Goal: Check status

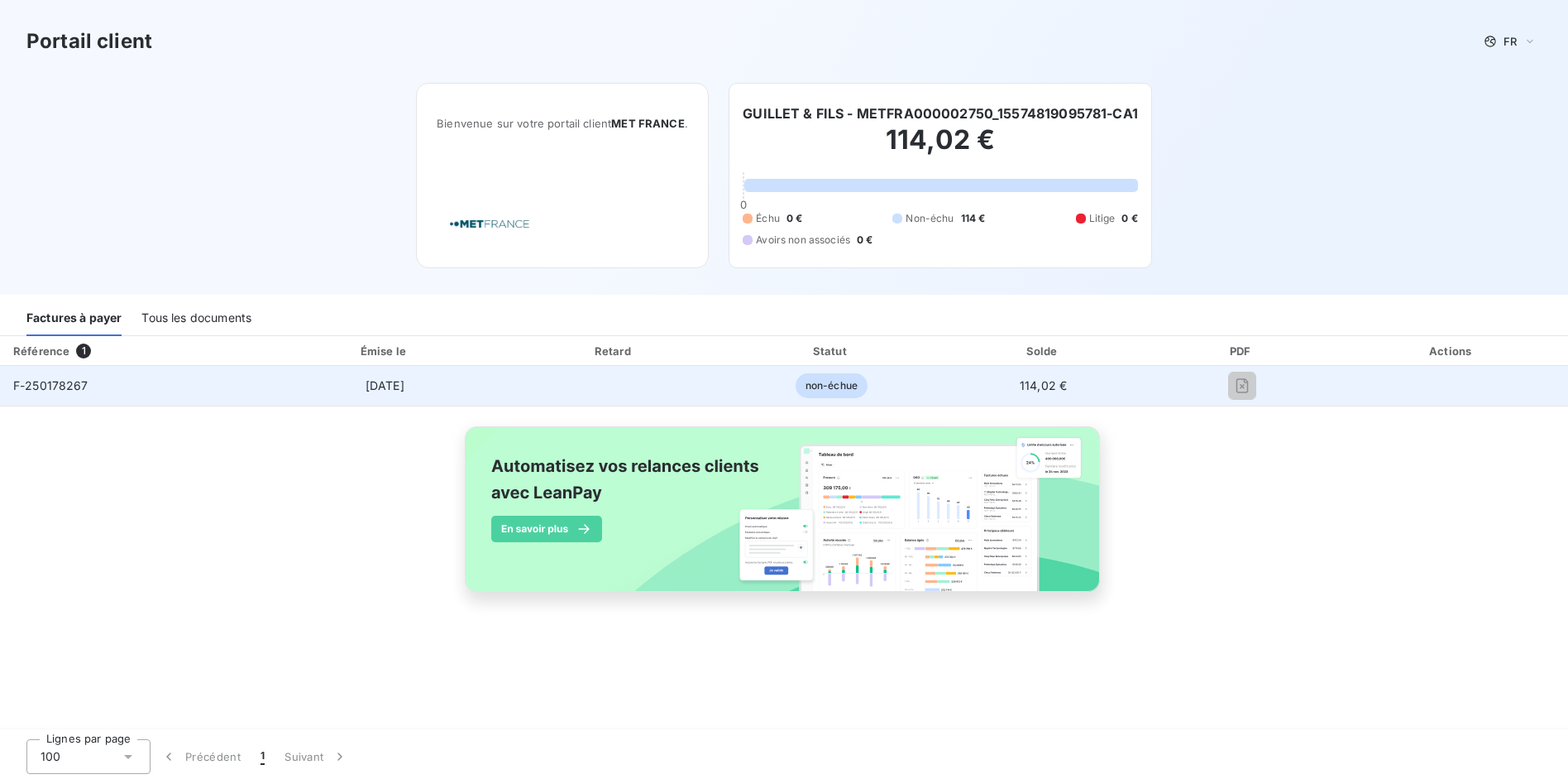
click at [828, 385] on span "non-échue" at bounding box center [831, 386] width 72 height 25
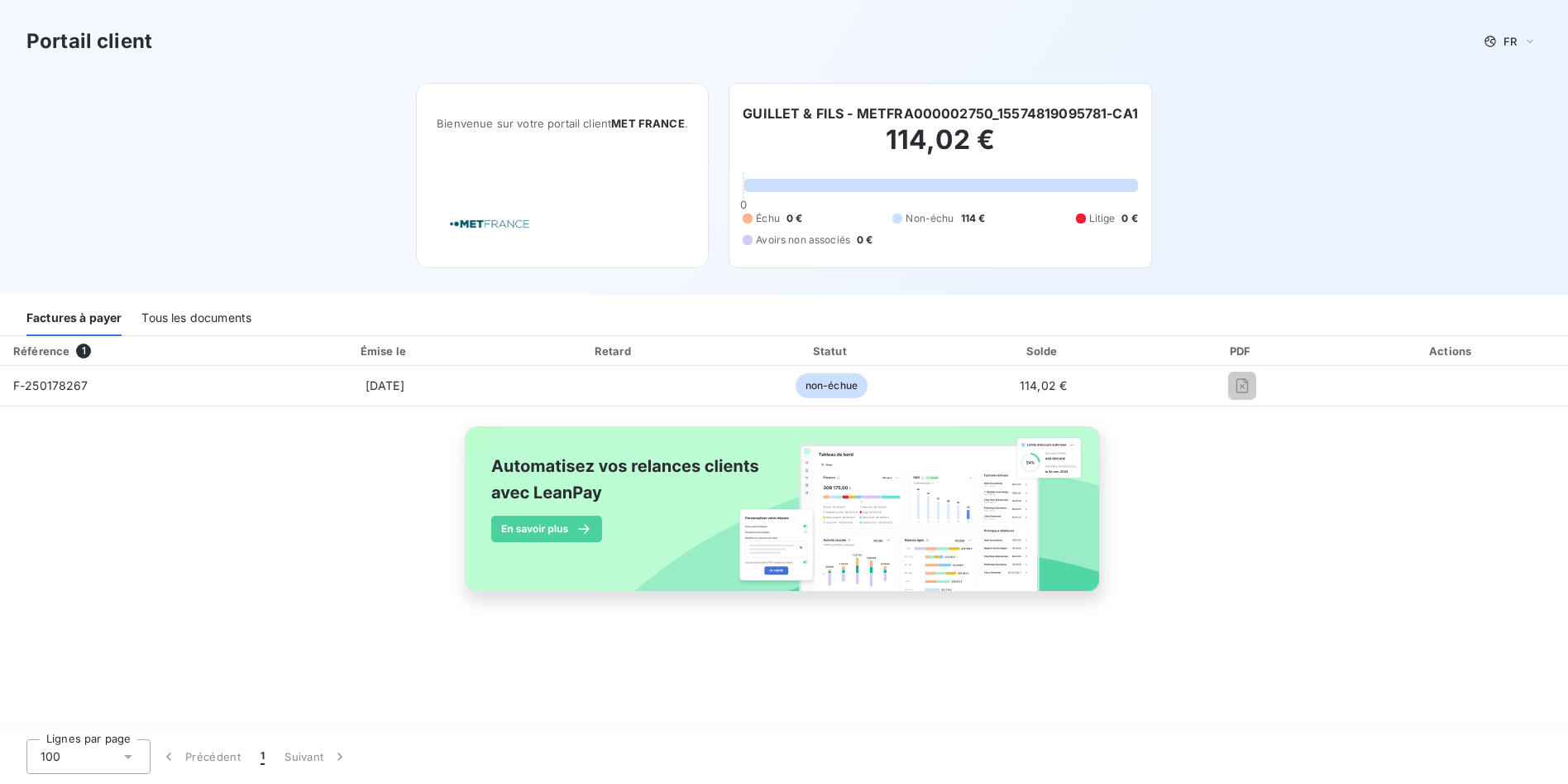
click at [41, 356] on div "Référence" at bounding box center [41, 351] width 56 height 13
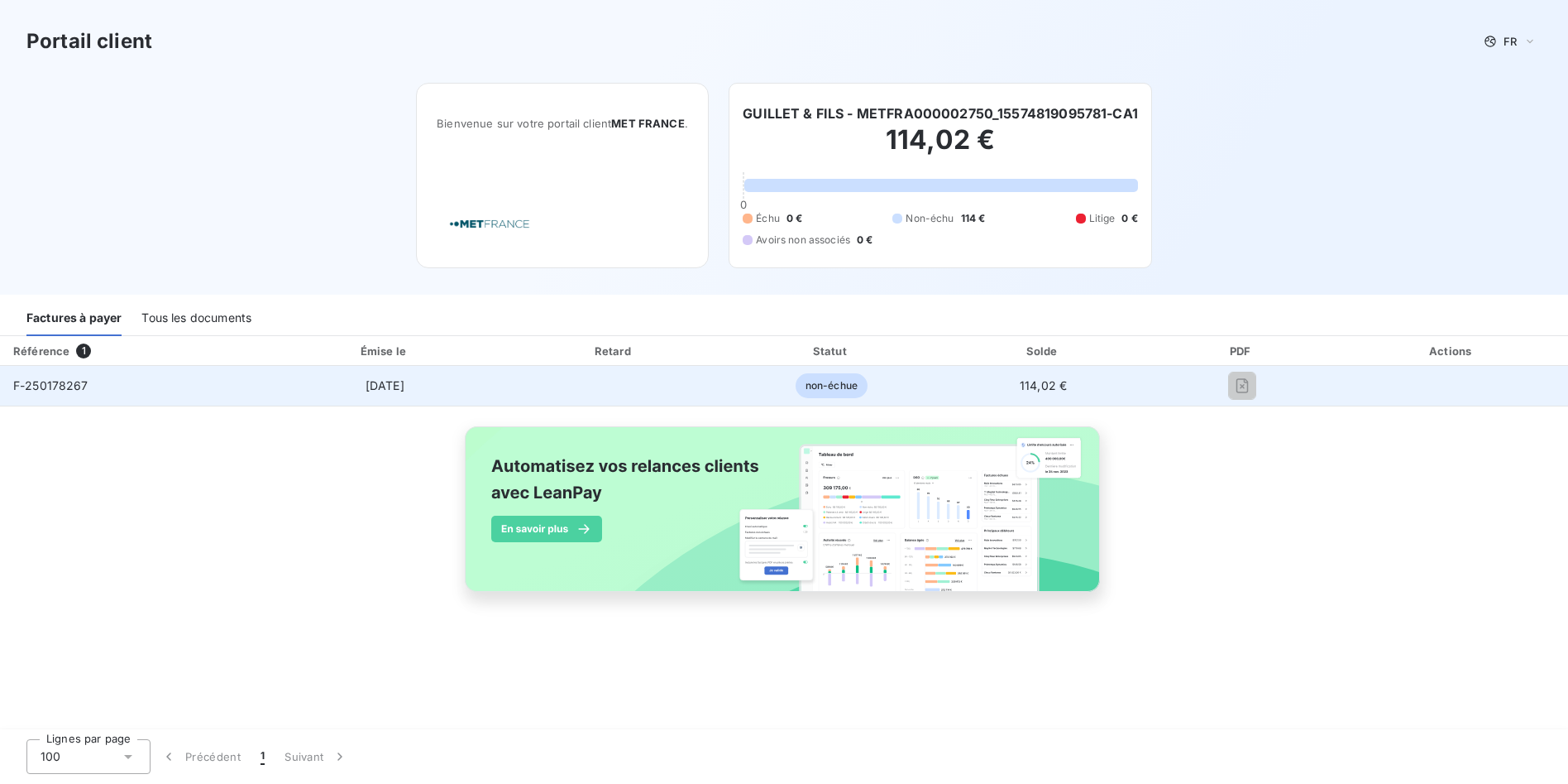
click at [62, 392] on div "F-250178267" at bounding box center [51, 386] width 76 height 17
